Goal: Task Accomplishment & Management: Manage account settings

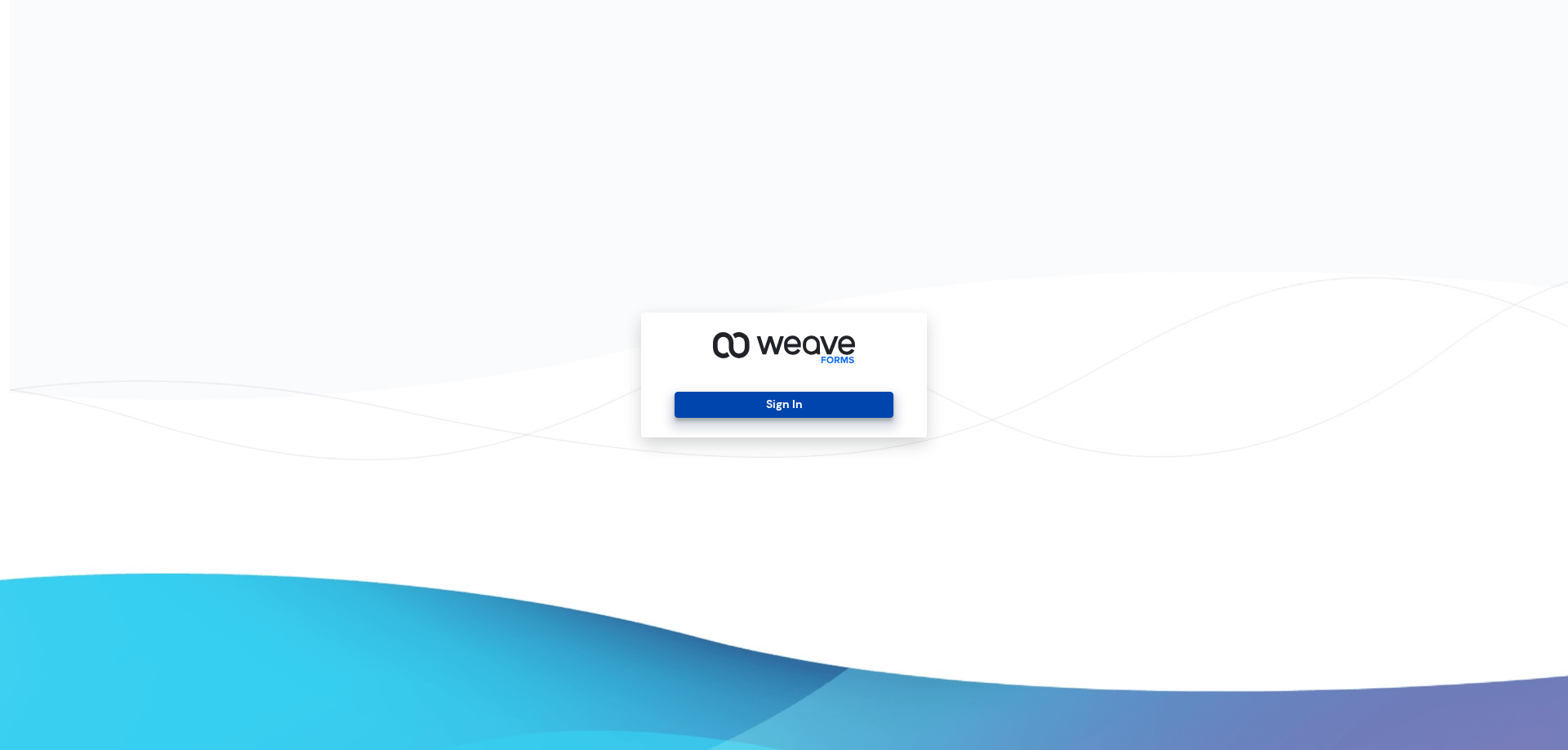
click at [802, 405] on button "Sign In" at bounding box center [784, 405] width 218 height 26
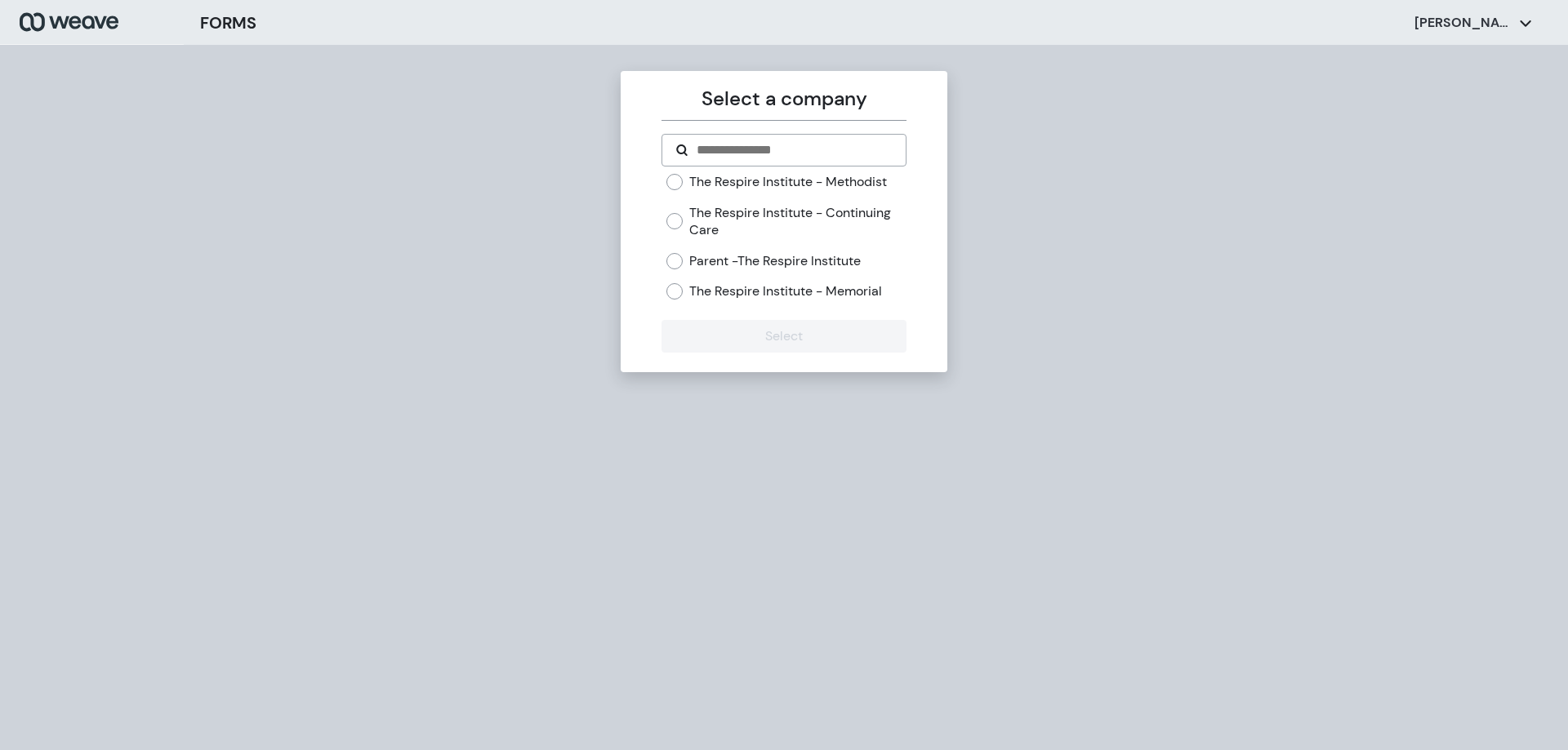
click at [715, 177] on label "The Respire Institute - Methodist" at bounding box center [788, 182] width 197 height 18
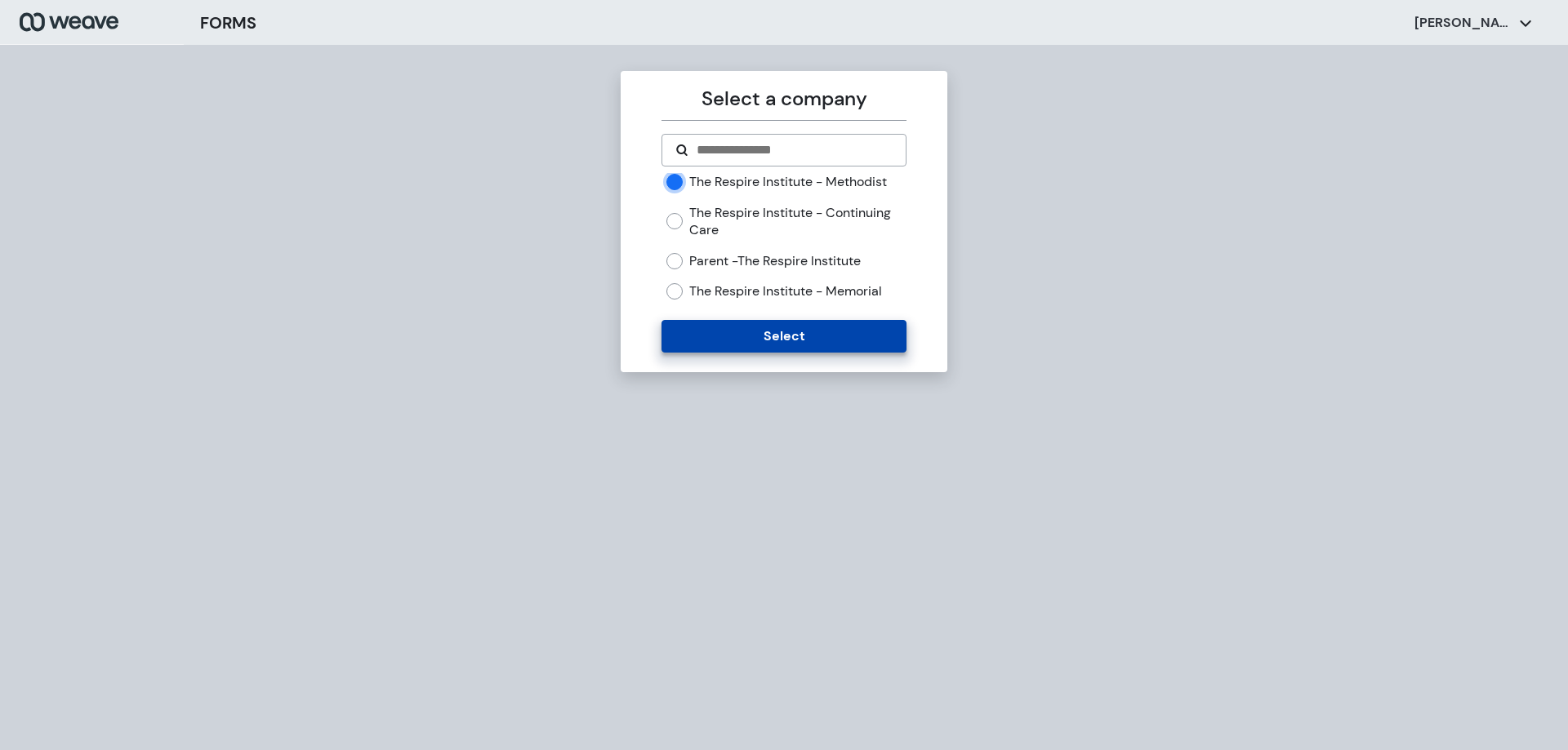
click at [743, 343] on button "Select" at bounding box center [783, 336] width 244 height 33
